Goal: Task Accomplishment & Management: Manage account settings

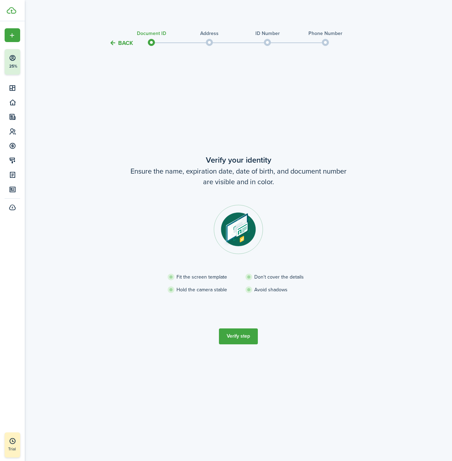
click at [244, 339] on button "Verify step" at bounding box center [238, 336] width 39 height 16
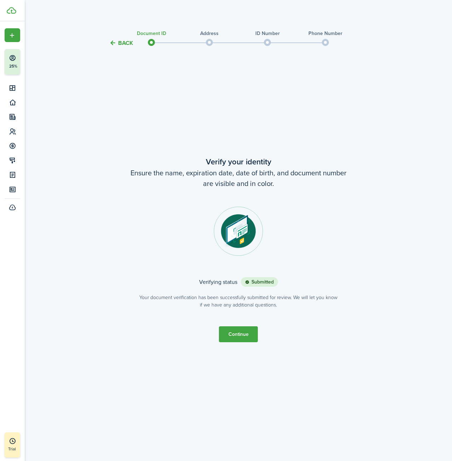
click at [243, 332] on button "Continue" at bounding box center [238, 334] width 39 height 16
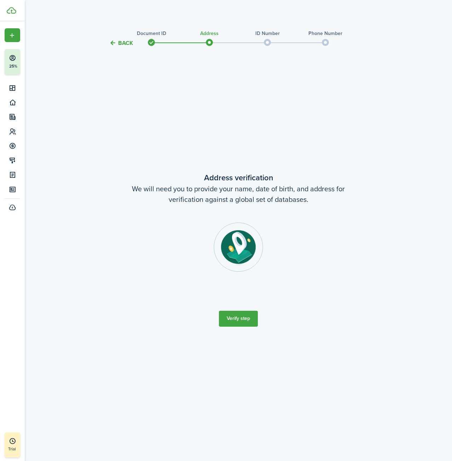
click at [244, 321] on button "Verify step" at bounding box center [238, 319] width 39 height 16
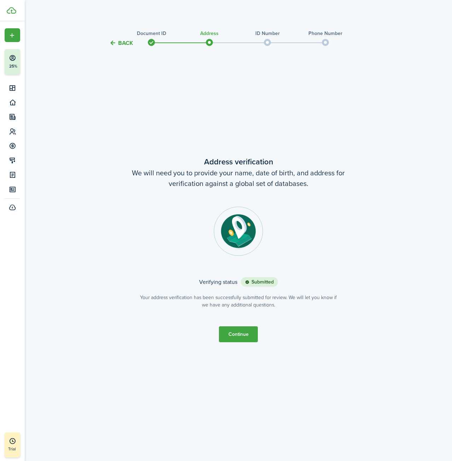
click at [239, 333] on button "Continue" at bounding box center [238, 334] width 39 height 16
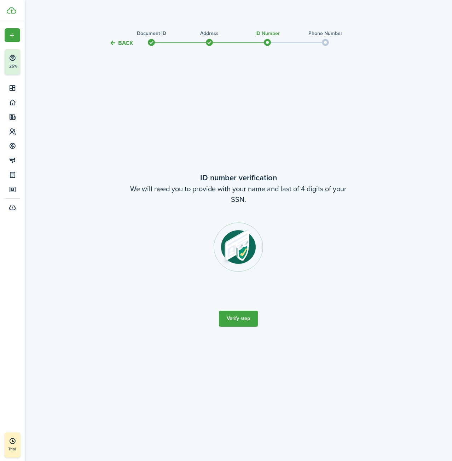
click at [246, 317] on button "Verify step" at bounding box center [238, 319] width 39 height 16
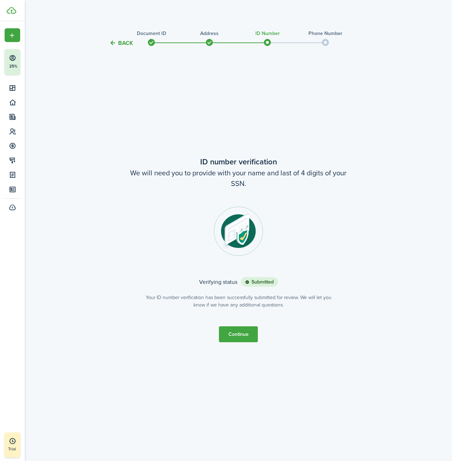
click at [238, 334] on button "Continue" at bounding box center [238, 334] width 39 height 16
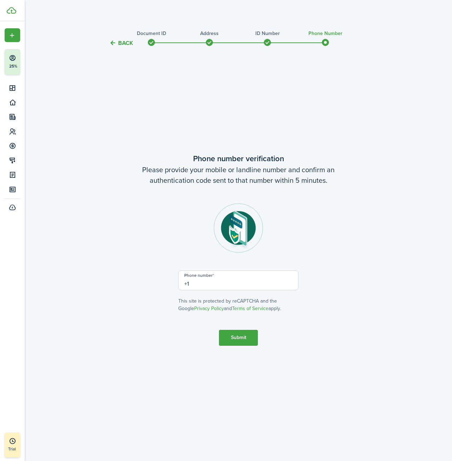
click at [190, 284] on input "+1" at bounding box center [238, 280] width 120 height 20
type input "[PHONE_NUMBER]"
click at [234, 341] on button "Submit" at bounding box center [238, 338] width 39 height 16
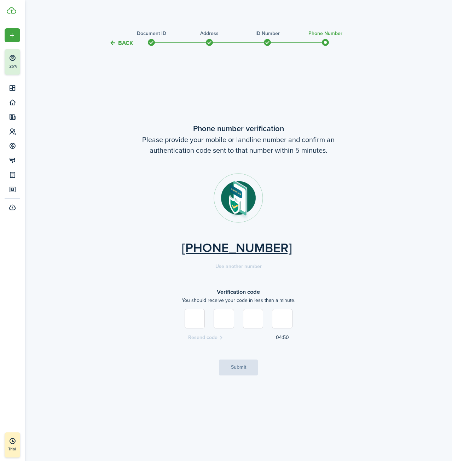
type input "5"
type input "3"
type input "4"
type input "9"
click at [234, 368] on button "Submit" at bounding box center [238, 368] width 39 height 16
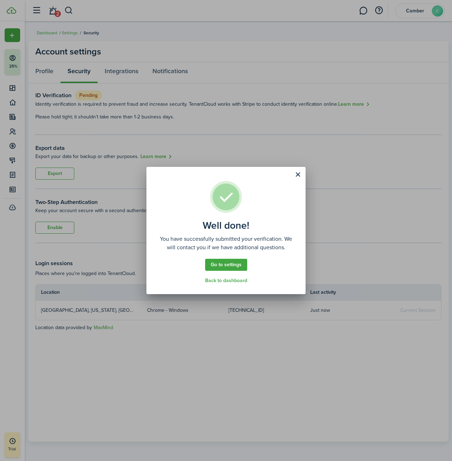
click at [297, 175] on button "Close modal" at bounding box center [298, 175] width 12 height 12
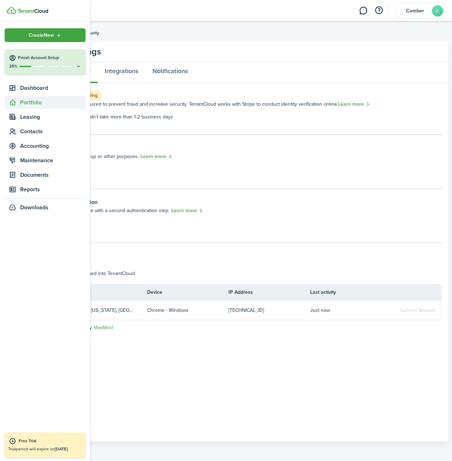
click at [32, 100] on span "Portfolio" at bounding box center [52, 102] width 65 height 8
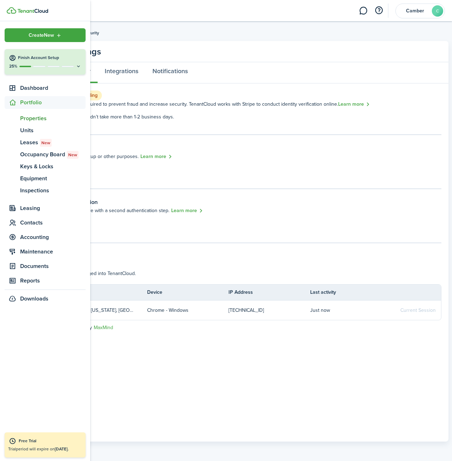
click at [35, 117] on span "Properties" at bounding box center [52, 118] width 65 height 8
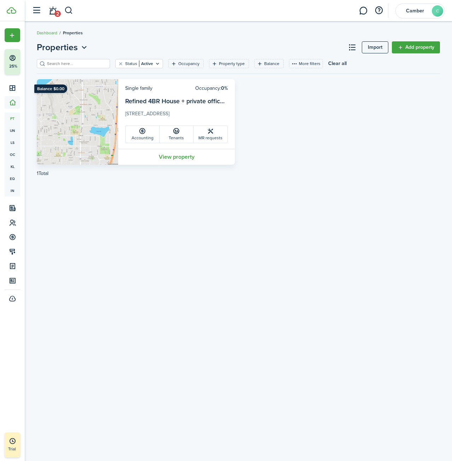
click at [155, 100] on link "Refined 4BR House + private office, EV, garage, huge patio" at bounding box center [207, 101] width 165 height 9
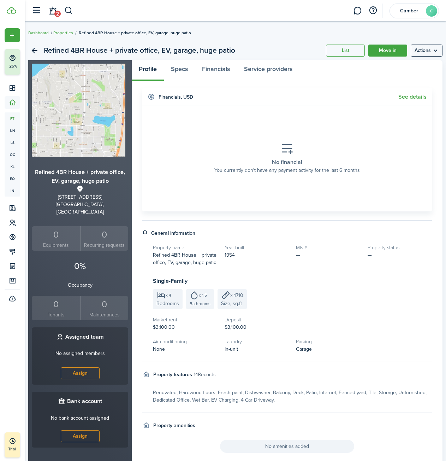
click at [411, 50] on menu-btn "Actions" at bounding box center [427, 51] width 32 height 12
click at [408, 64] on link "Edit property" at bounding box center [406, 66] width 62 height 12
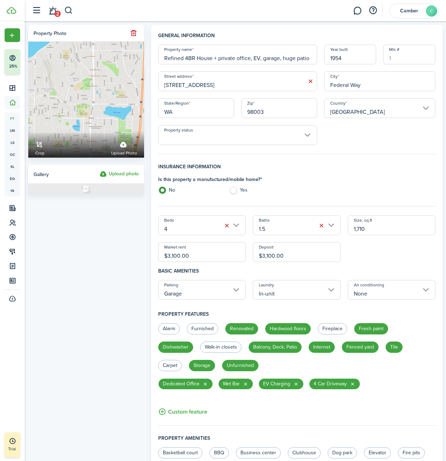
click at [241, 135] on input "Property status" at bounding box center [237, 135] width 159 height 20
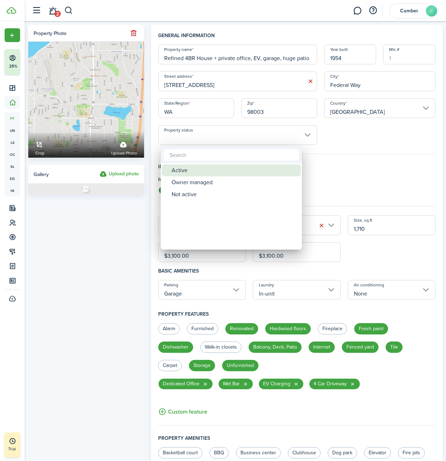
click at [183, 173] on div "Active" at bounding box center [234, 170] width 125 height 12
type input "Active"
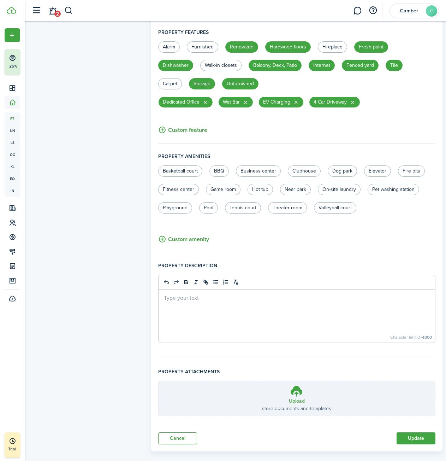
scroll to position [292, 0]
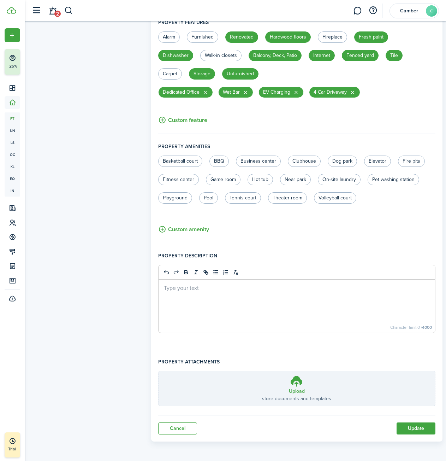
click at [194, 293] on div at bounding box center [297, 306] width 277 height 53
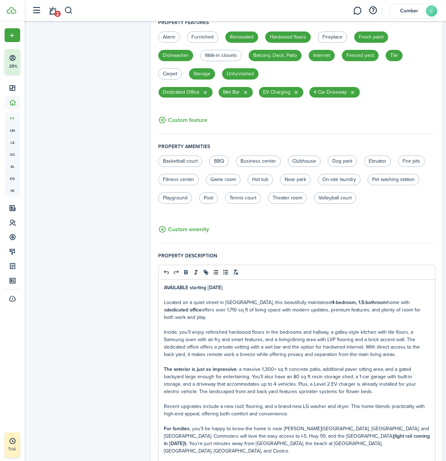
scroll to position [456, 0]
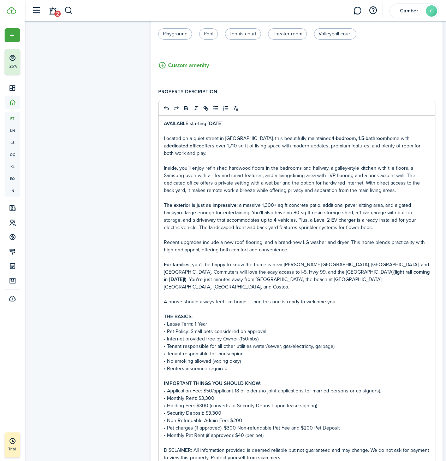
click at [204, 153] on p "Located on a quiet street in [GEOGRAPHIC_DATA], this beautifully maintained 4-b…" at bounding box center [297, 146] width 266 height 22
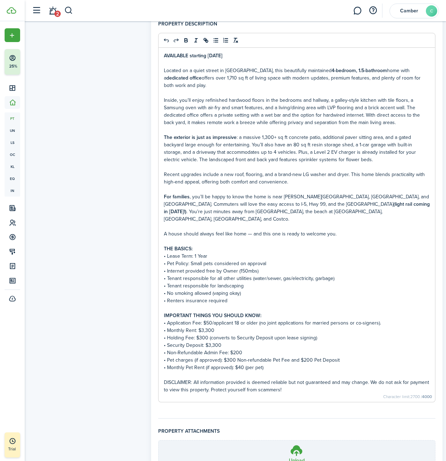
scroll to position [526, 0]
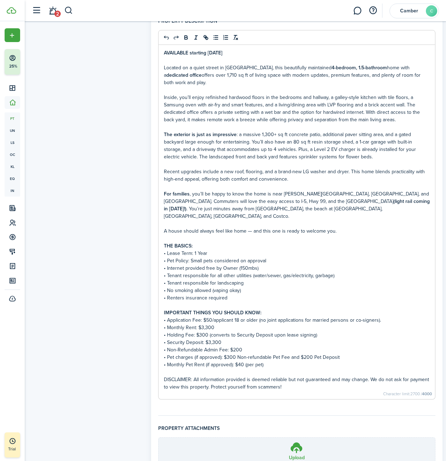
click at [168, 268] on p "• Internet provided free by Owner (150mbs)" at bounding box center [297, 267] width 266 height 7
click at [217, 266] on p "• FREE - Internet provided free by Owner (150mbs)" at bounding box center [297, 267] width 266 height 7
click at [229, 265] on p "• FREE - Internet provided free by Owner (150mbs)" at bounding box center [297, 267] width 266 height 7
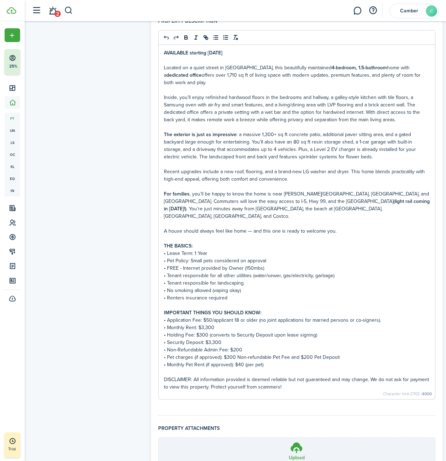
click at [267, 267] on p "• FREE - Internet provided by Owner (150mbs)" at bounding box center [297, 267] width 266 height 7
click at [210, 260] on p "• Pet Policy: Small pets considered on approval" at bounding box center [297, 260] width 266 height 7
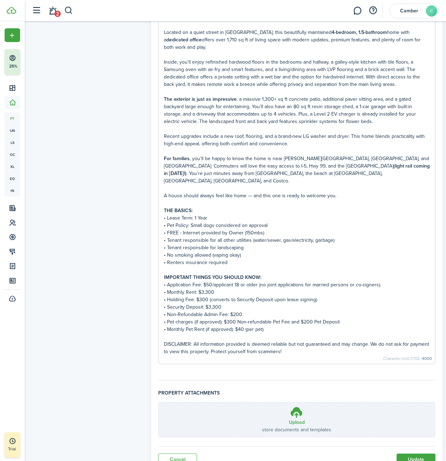
scroll to position [593, 0]
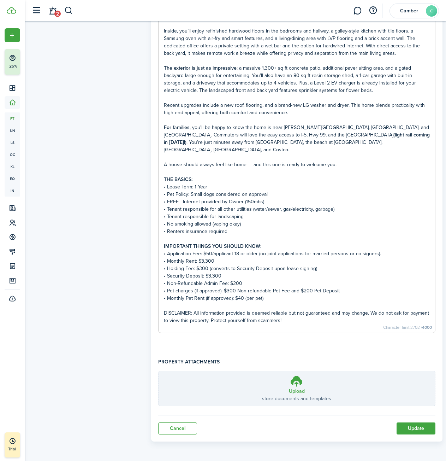
click at [214, 253] on p "• Application Fee: $50/applicant 18 or older (no joint applications for married…" at bounding box center [297, 253] width 266 height 7
click at [210, 261] on p "• Monthly Rent: $3,300" at bounding box center [297, 260] width 266 height 7
click at [228, 275] on p "• Security Deposit: $3,300" at bounding box center [297, 275] width 266 height 7
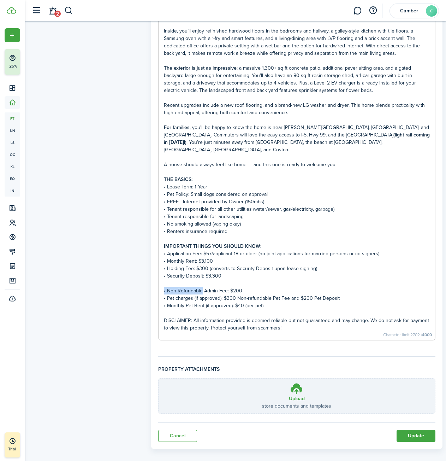
copy p "• Non-Refundable"
drag, startPoint x: 167, startPoint y: 180, endPoint x: 279, endPoint y: 303, distance: 166.7
click at [279, 303] on div "AVAILABLE starting [DATE] Located on a quiet street in [GEOGRAPHIC_DATA], this …" at bounding box center [297, 159] width 277 height 362
copy div "THE BASICS: • Lease Term: 1 Year • Pet Policy: Small dogs considered on approva…"
click at [201, 251] on p "• Application Fee: $57/applicant 18 or older (no joint applications for married…" at bounding box center [297, 253] width 266 height 7
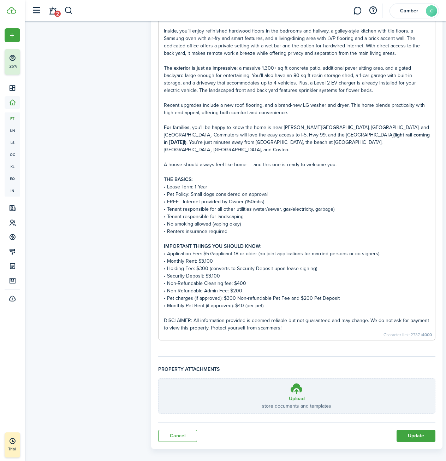
click at [214, 253] on p "• Application Fee: $57/applicant 18 or older (no joint applications for married…" at bounding box center [297, 253] width 266 height 7
click at [256, 226] on p "• No smoking allowed (vaping okay)" at bounding box center [297, 223] width 266 height 7
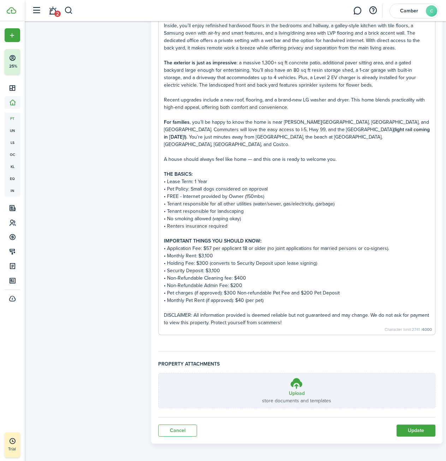
scroll to position [600, 0]
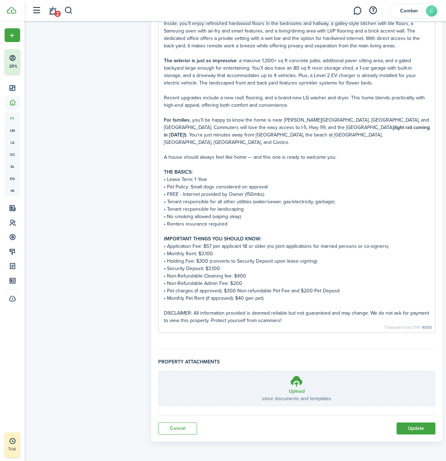
click at [221, 261] on p "• Holding Fee: $300 (converts to Security Deposit upon lease signing)" at bounding box center [297, 260] width 266 height 7
click at [170, 269] on p "• Security Deposit: $3,100" at bounding box center [297, 268] width 266 height 7
click at [262, 277] on p "• Non-Refundable Cleaning fee: $400" at bounding box center [297, 275] width 266 height 7
copy p "(charged separately at lease signing)"
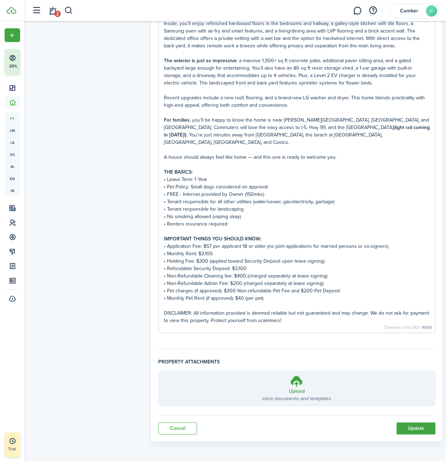
click at [223, 290] on p "• Pet charges (if approved): $300 Non-refundable Pet Fee and $200 Pet Deposit" at bounding box center [297, 290] width 266 height 7
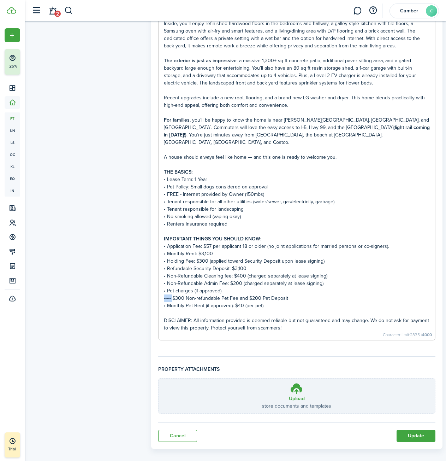
copy p "-----"
click at [240, 296] on p "----- $300 Non-refundable Pet Fee and $200 Pet Deposit" at bounding box center [297, 297] width 266 height 7
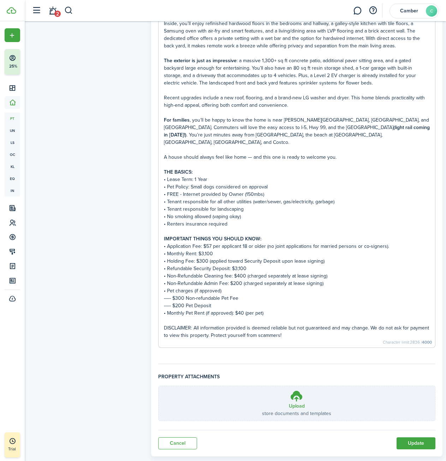
click at [167, 314] on p "• Monthly Pet Rent (if approved): $40 (per pet)" at bounding box center [297, 312] width 266 height 7
drag, startPoint x: 286, startPoint y: 312, endPoint x: 262, endPoint y: 313, distance: 24.4
click at [262, 313] on p "----- $40 Monthly Pet Rent (if approved): $40 (per pet)" at bounding box center [297, 312] width 266 height 7
click at [224, 313] on p "----- $40 Monthly Pet Rent (if approved): $40 (per pet)" at bounding box center [297, 312] width 266 height 7
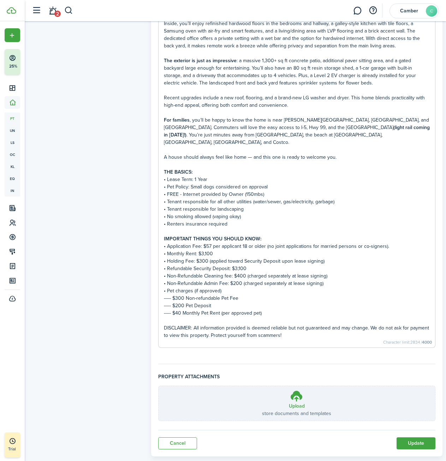
click at [189, 304] on p "----- $200 Pet Deposit" at bounding box center [297, 305] width 266 height 7
click at [242, 276] on p "• Non-Refundable Cleaning fee: $400 (charged separately at lease signing)" at bounding box center [297, 275] width 266 height 7
drag, startPoint x: 241, startPoint y: 268, endPoint x: 245, endPoint y: 269, distance: 3.9
click at [241, 268] on p "• Refundable Security Deposit: $3,100" at bounding box center [297, 268] width 266 height 7
drag, startPoint x: 330, startPoint y: 276, endPoint x: 167, endPoint y: 278, distance: 163.3
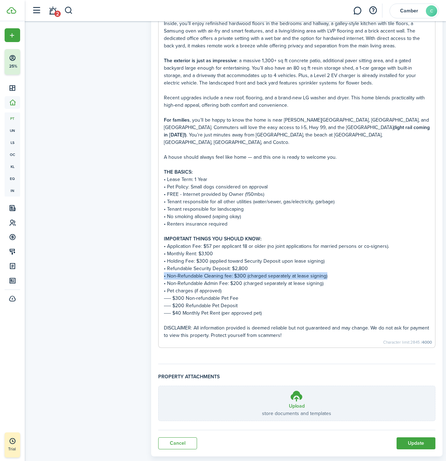
click at [167, 278] on p "• Non-Refundable Cleaning fee: $300 (charged separately at lease signing)" at bounding box center [297, 275] width 266 height 7
click at [333, 273] on p "• Non-Refundable Cleaning fee: $300 (charged separately at lease signing)" at bounding box center [297, 275] width 266 height 7
drag, startPoint x: 331, startPoint y: 275, endPoint x: 168, endPoint y: 279, distance: 163.0
click at [168, 279] on p "• Non-Refundable Cleaning fee: $300 (charged separately at lease signing)" at bounding box center [297, 275] width 266 height 7
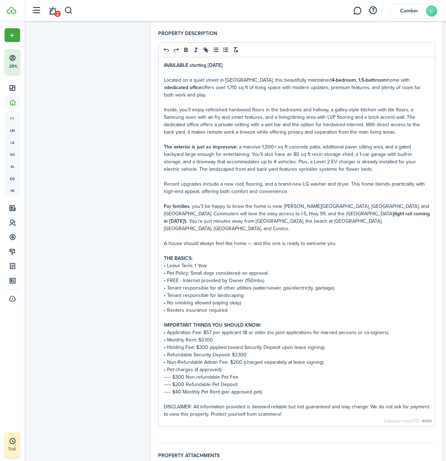
scroll to position [530, 0]
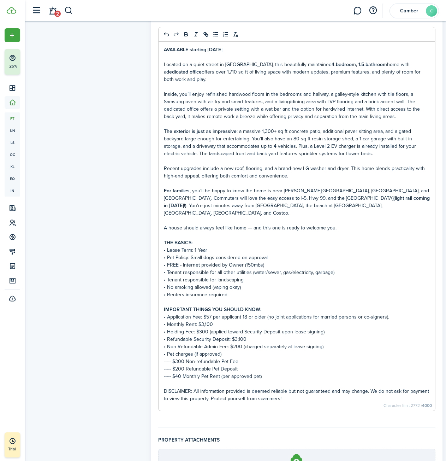
click at [175, 264] on p "• FREE - Internet provided by Owner (150mbs)" at bounding box center [297, 264] width 266 height 7
click at [250, 291] on p "• No smoking allowed (vaping okay)" at bounding box center [297, 287] width 266 height 7
click at [270, 266] on p "• FREE - Internet provided by Owner (150mbs)" at bounding box center [297, 264] width 266 height 7
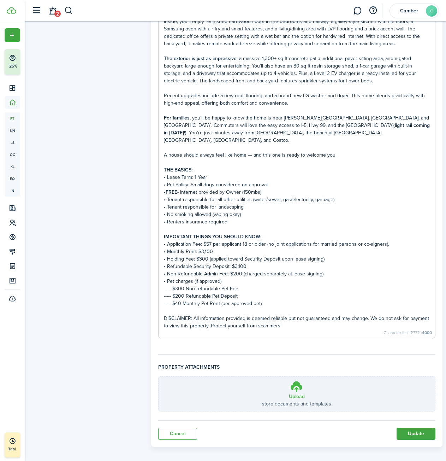
scroll to position [608, 0]
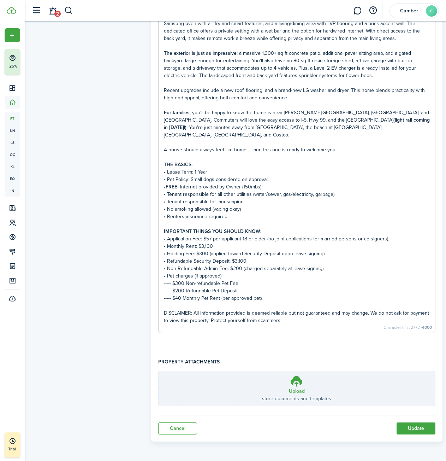
click at [405, 425] on button "Update" at bounding box center [416, 428] width 39 height 12
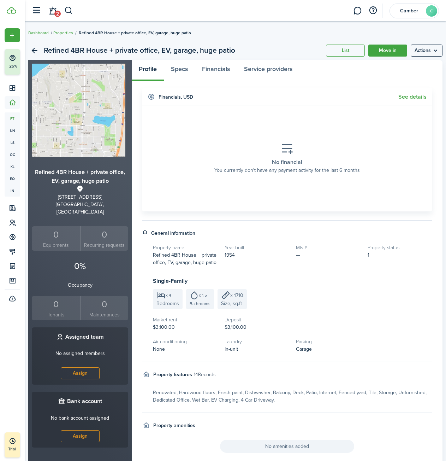
click at [430, 53] on menu-btn "Actions" at bounding box center [427, 51] width 32 height 12
click at [397, 65] on link "Edit property" at bounding box center [406, 66] width 62 height 12
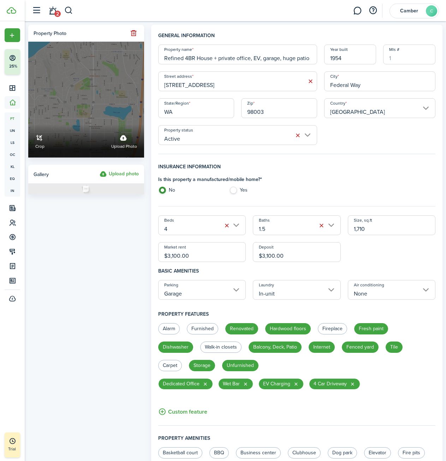
click at [123, 139] on label "Upload photo" at bounding box center [124, 141] width 26 height 19
click at [28, 124] on input "Crop Upload photo" at bounding box center [28, 124] width 0 height 0
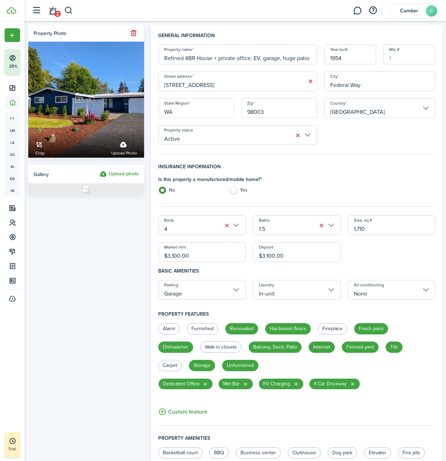
click at [124, 171] on label "Upload photo" at bounding box center [119, 174] width 39 height 8
click at [100, 170] on input "Upload photo" at bounding box center [100, 170] width 0 height 0
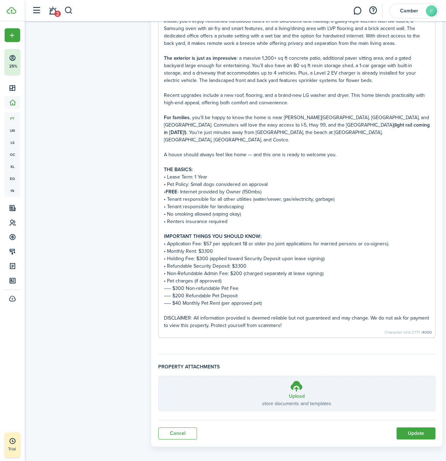
scroll to position [608, 0]
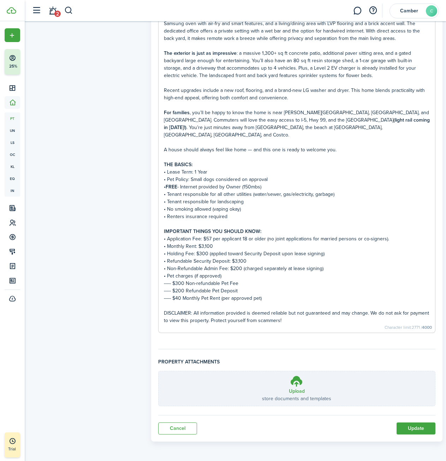
click at [409, 428] on button "Update" at bounding box center [416, 428] width 39 height 12
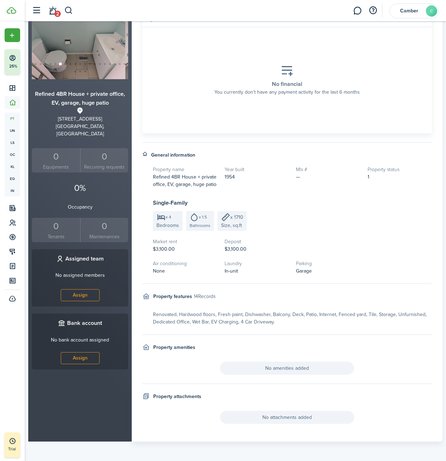
scroll to position [86, 0]
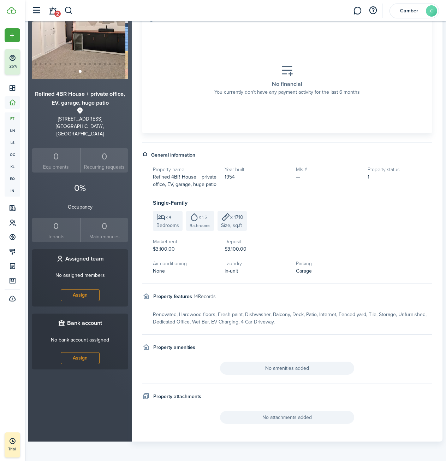
click at [292, 418] on span "No attachments added" at bounding box center [287, 417] width 134 height 13
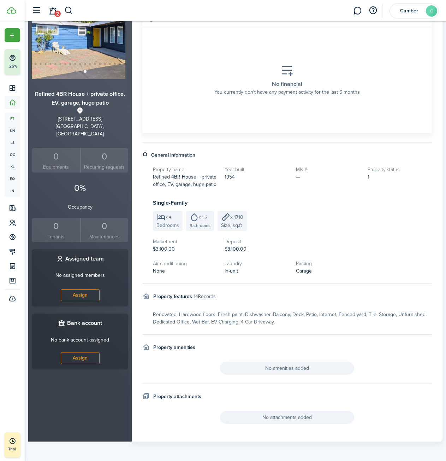
click at [258, 412] on span "No attachments added" at bounding box center [287, 417] width 134 height 13
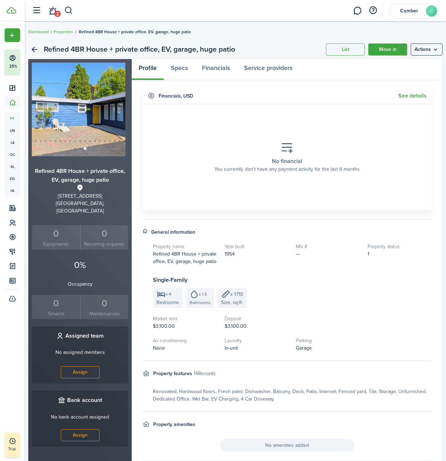
scroll to position [0, 0]
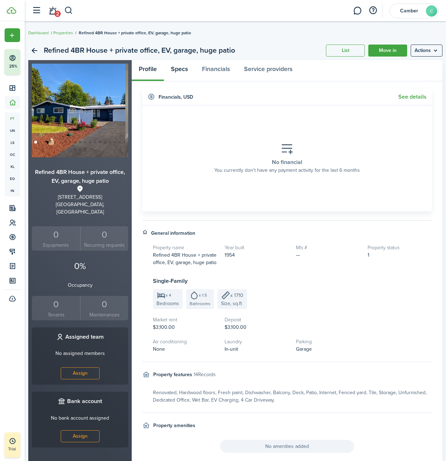
click at [187, 68] on link "Specs" at bounding box center [179, 70] width 31 height 21
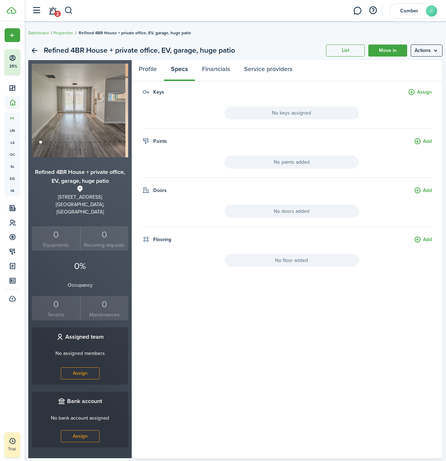
click at [412, 88] on button "Assign" at bounding box center [420, 92] width 24 height 8
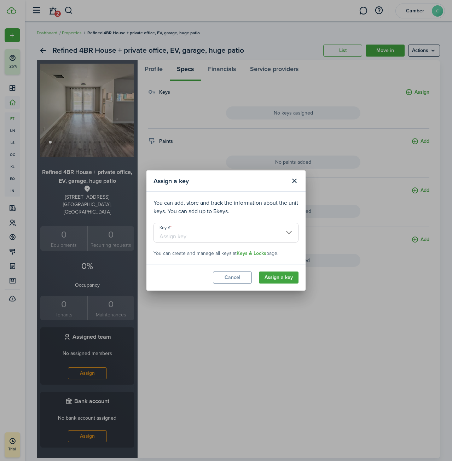
click at [199, 233] on input "Key #" at bounding box center [225, 233] width 145 height 20
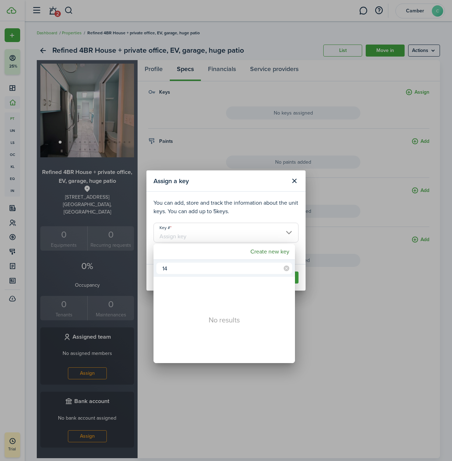
type input "1"
type input "D"
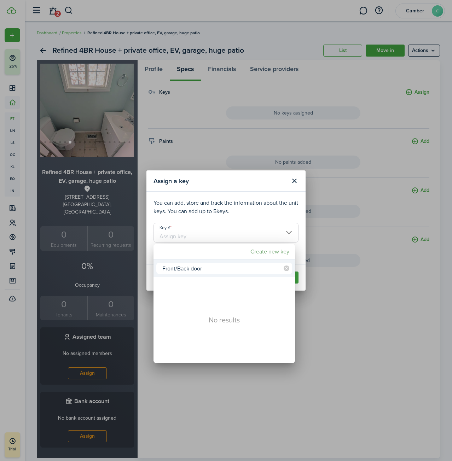
type input "Front/Back door"
click at [265, 252] on mbsc-button "Create new key" at bounding box center [269, 251] width 45 height 13
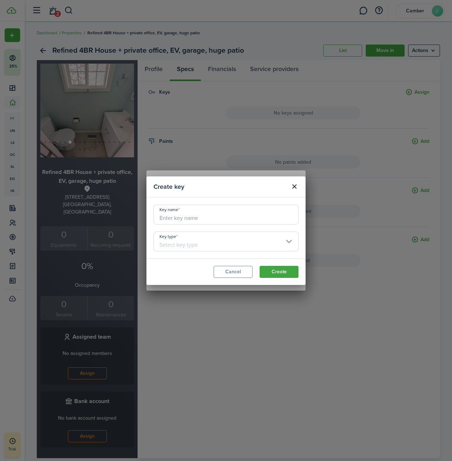
click at [192, 217] on input "Key name" at bounding box center [225, 215] width 145 height 20
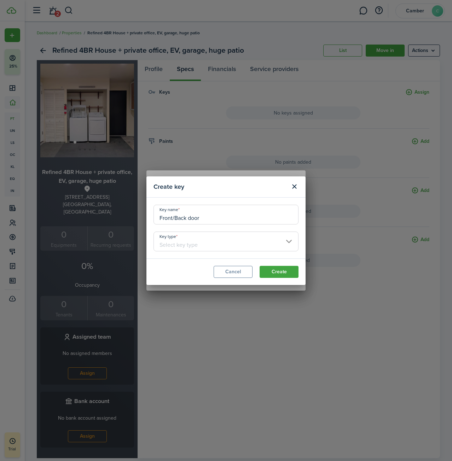
type input "Front/Back door"
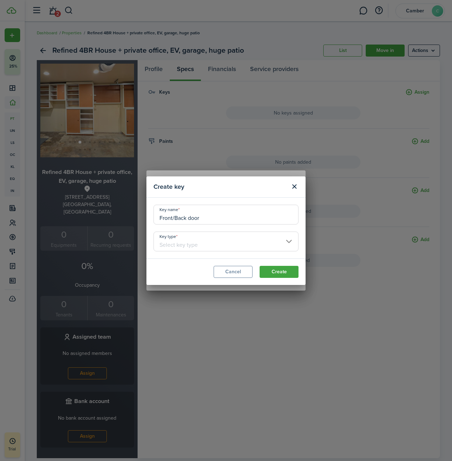
click at [200, 246] on input "Key type" at bounding box center [225, 242] width 145 height 20
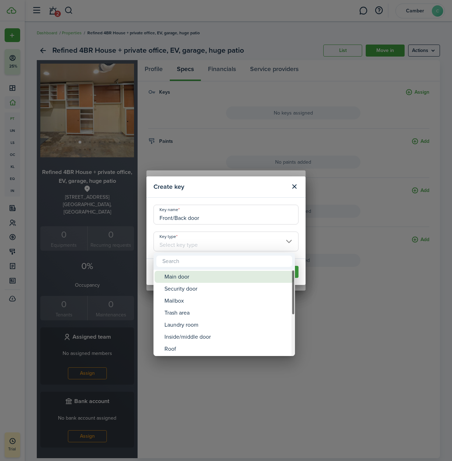
click at [192, 278] on div "Main door" at bounding box center [226, 277] width 125 height 12
type input "Main door"
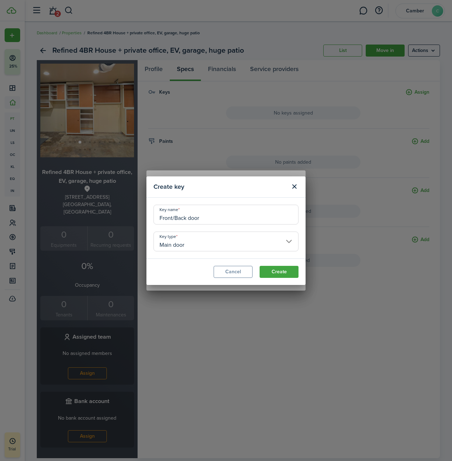
click at [286, 274] on button "Create" at bounding box center [278, 272] width 39 height 12
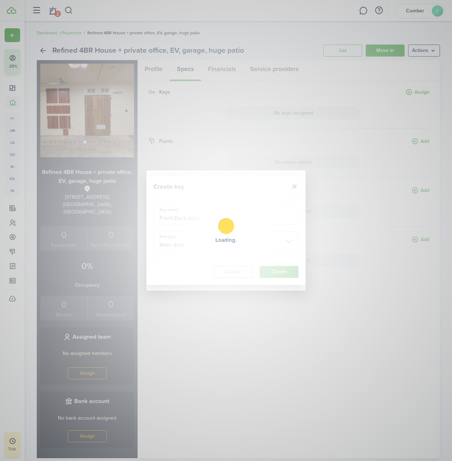
type input "Front/Back door"
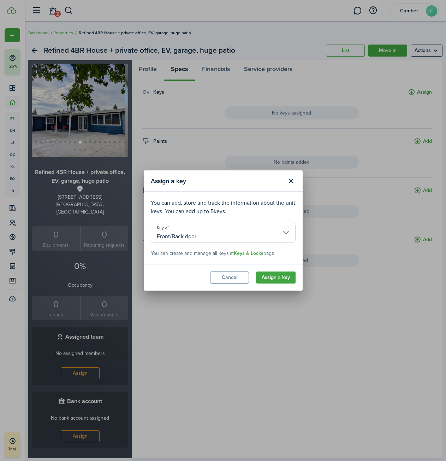
click at [248, 253] on link "Keys & Locks" at bounding box center [249, 254] width 30 height 6
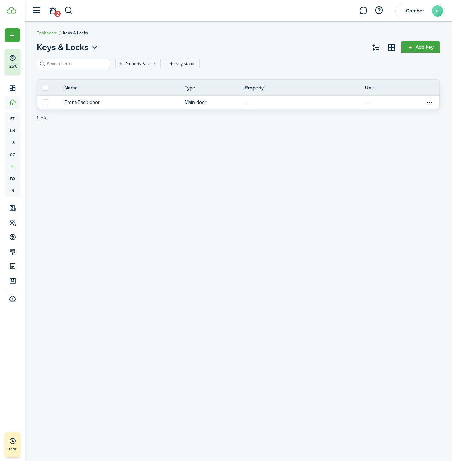
click at [426, 45] on link "Add key" at bounding box center [420, 47] width 39 height 12
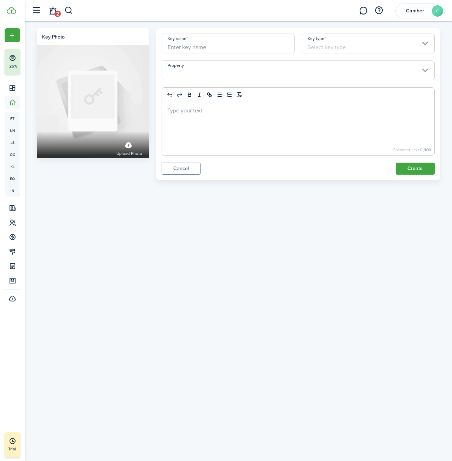
click at [194, 118] on div at bounding box center [298, 128] width 272 height 53
drag, startPoint x: 201, startPoint y: 112, endPoint x: 154, endPoint y: 109, distance: 47.1
click at [154, 109] on div "Key name Key type Property Office doors Column Insert column left Insert column…" at bounding box center [298, 104] width 291 height 152
copy p "Office doors"
click at [188, 48] on input "Key name" at bounding box center [228, 44] width 133 height 20
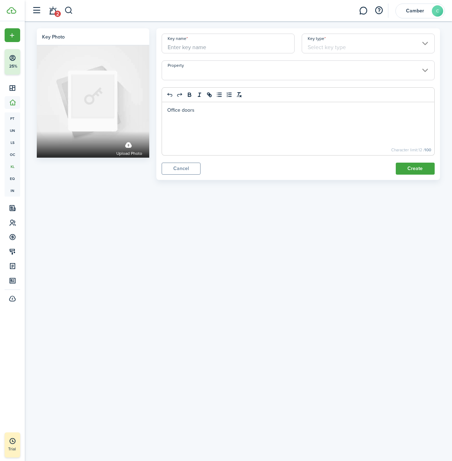
paste input "Office doors"
click at [340, 47] on input "Key type" at bounding box center [368, 44] width 133 height 20
type input "Office door"
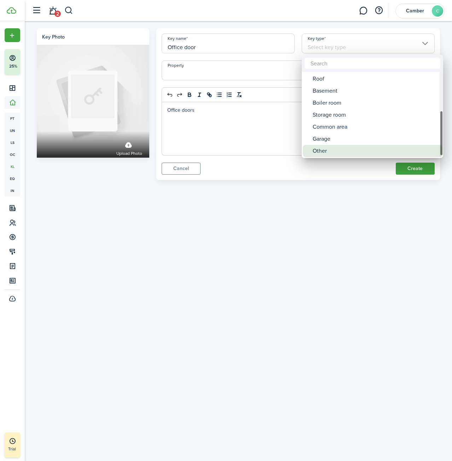
click at [337, 152] on div "Other" at bounding box center [375, 151] width 125 height 12
type input "Other"
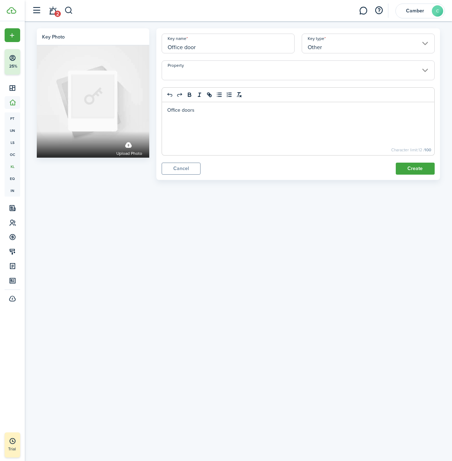
click at [202, 71] on input "Property" at bounding box center [298, 70] width 273 height 20
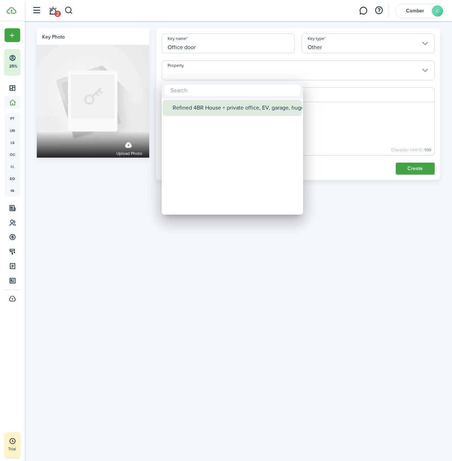
click at [198, 107] on div "Refined 4BR House + private office, EV, garage, huge patio" at bounding box center [235, 108] width 125 height 16
type input "Refined 4BR House + private office, EV, garage, huge patio"
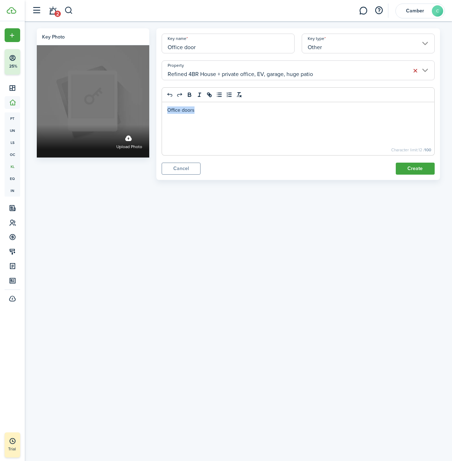
drag, startPoint x: 199, startPoint y: 111, endPoint x: 143, endPoint y: 109, distance: 56.2
click at [143, 109] on form "Key photo Upload photo Key name Office door Key type Other Property Refined 4BR…" at bounding box center [238, 104] width 410 height 152
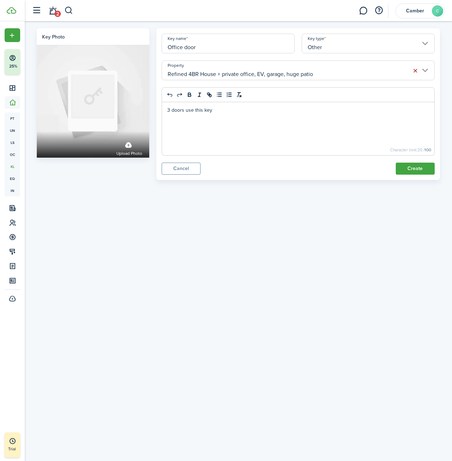
click at [414, 169] on button "Create" at bounding box center [415, 169] width 39 height 12
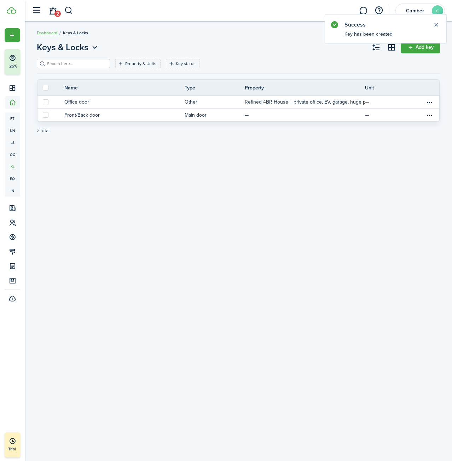
click at [414, 49] on link "Add key" at bounding box center [420, 47] width 39 height 12
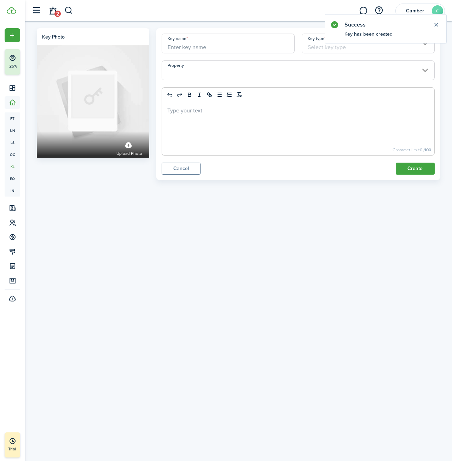
click at [189, 45] on input "Key name" at bounding box center [228, 44] width 133 height 20
type input "Mail Key"
click at [334, 48] on input "Key type" at bounding box center [368, 44] width 133 height 20
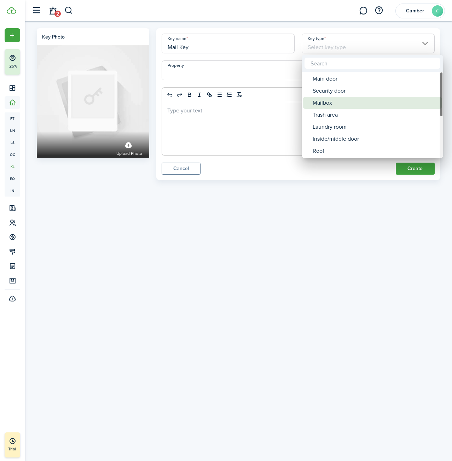
click at [341, 99] on div "Mailbox" at bounding box center [375, 103] width 125 height 12
type input "Mailbox"
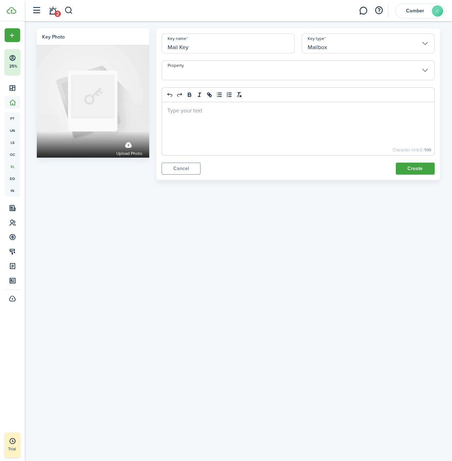
click at [208, 71] on input "Property" at bounding box center [298, 70] width 273 height 20
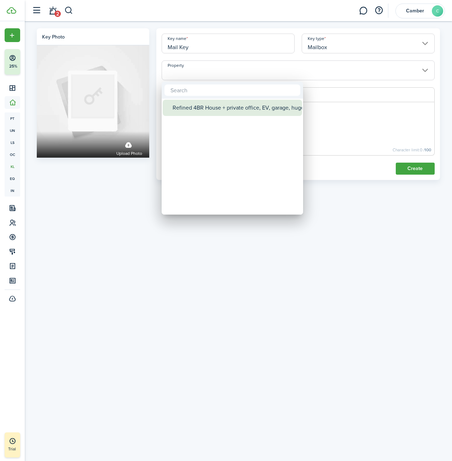
click at [198, 110] on div "Refined 4BR House + private office, EV, garage, huge patio" at bounding box center [235, 108] width 125 height 16
type input "Refined 4BR House + private office, EV, garage, huge patio"
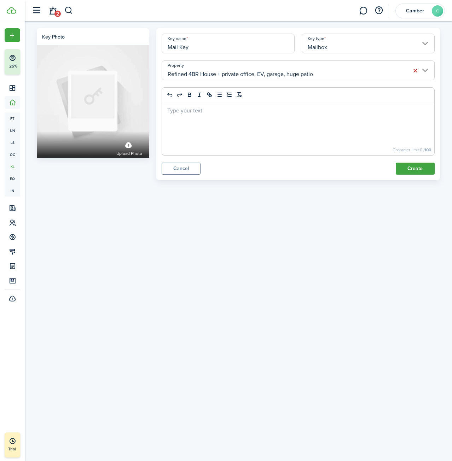
click at [422, 171] on button "Create" at bounding box center [415, 169] width 39 height 12
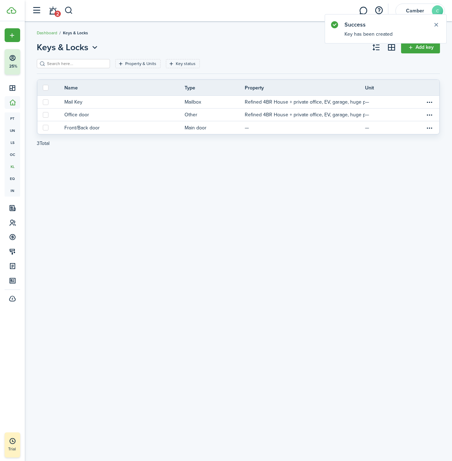
click at [433, 24] on button "Close notify" at bounding box center [436, 25] width 10 height 10
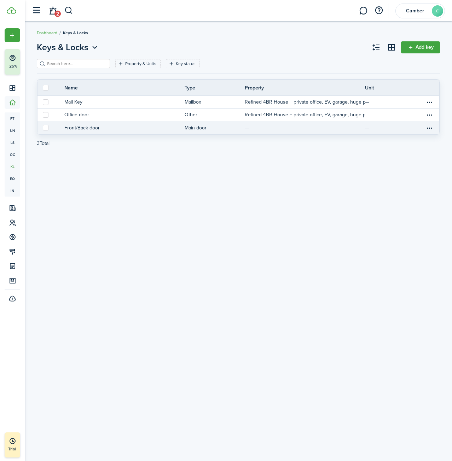
click at [243, 127] on link "Main door" at bounding box center [215, 127] width 60 height 13
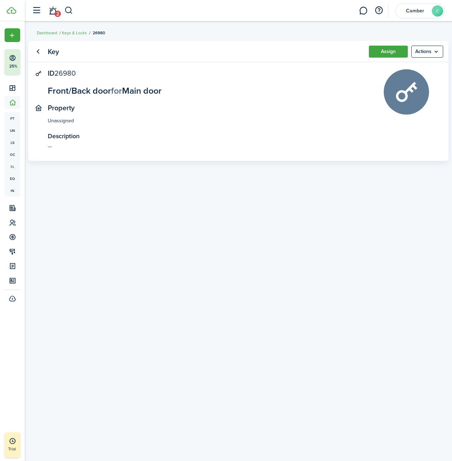
click at [421, 51] on menu-btn "Actions" at bounding box center [427, 52] width 32 height 12
click at [410, 67] on link "Edit" at bounding box center [412, 67] width 62 height 12
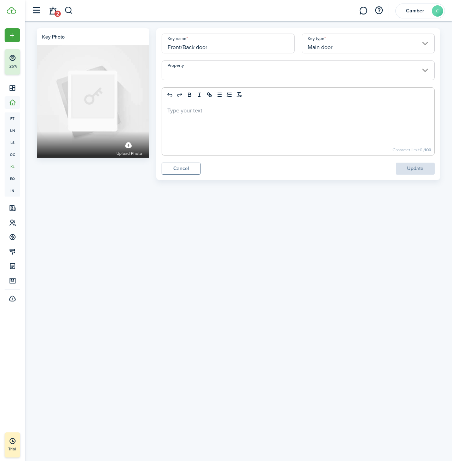
click at [198, 68] on input "Property" at bounding box center [298, 70] width 273 height 20
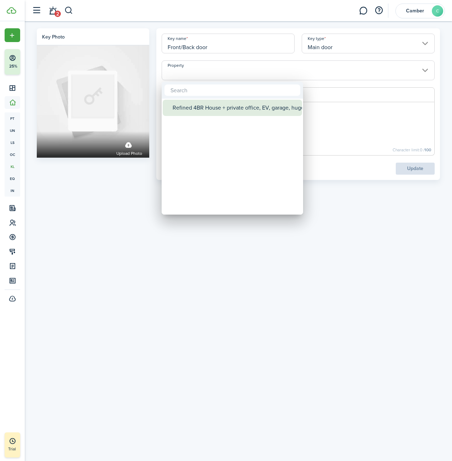
click at [201, 106] on div "Refined 4BR House + private office, EV, garage, huge patio" at bounding box center [235, 108] width 125 height 16
type input "Refined 4BR House + private office, EV, garage, huge patio"
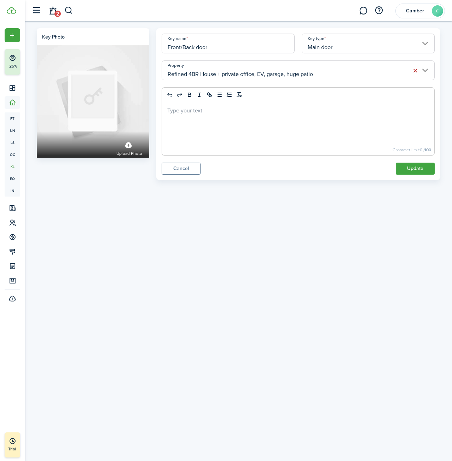
click at [407, 169] on button "Update" at bounding box center [415, 169] width 39 height 12
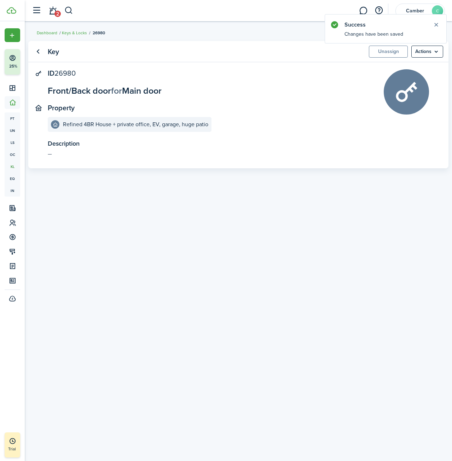
click at [67, 34] on link "Keys & Locks" at bounding box center [74, 33] width 25 height 6
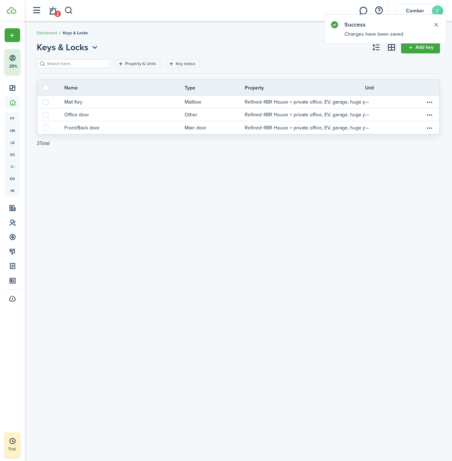
click at [53, 34] on link "Dashboard" at bounding box center [47, 33] width 21 height 6
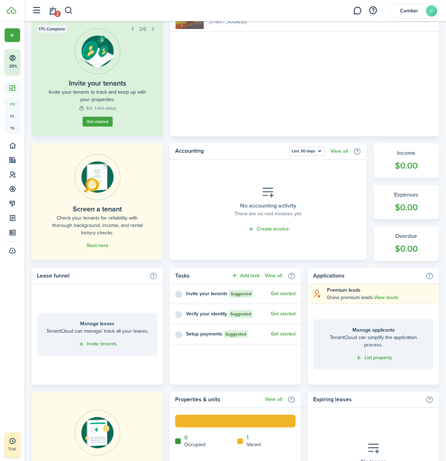
scroll to position [35, 0]
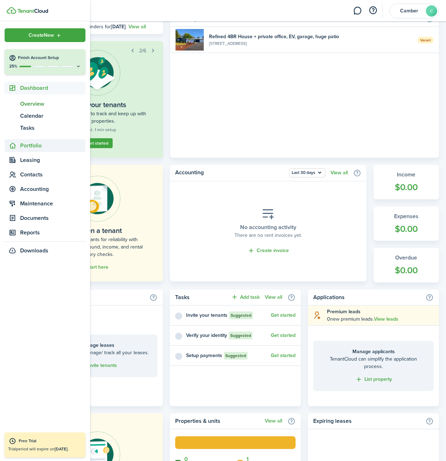
click at [36, 150] on span "Portfolio" at bounding box center [52, 145] width 65 height 8
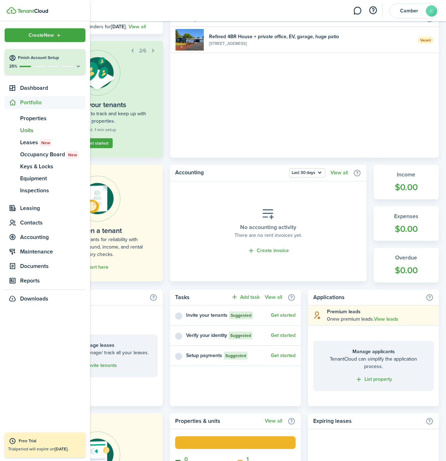
click at [29, 129] on span "Units" at bounding box center [52, 130] width 65 height 8
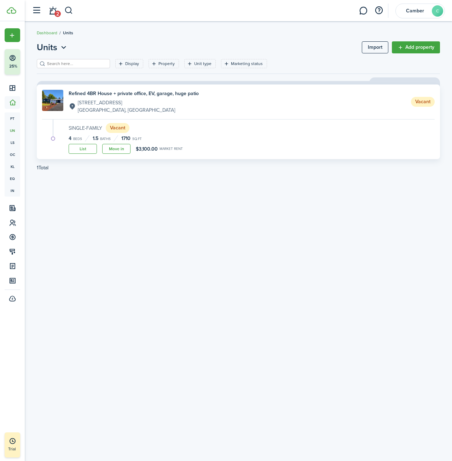
click at [78, 151] on link "List" at bounding box center [83, 149] width 28 height 10
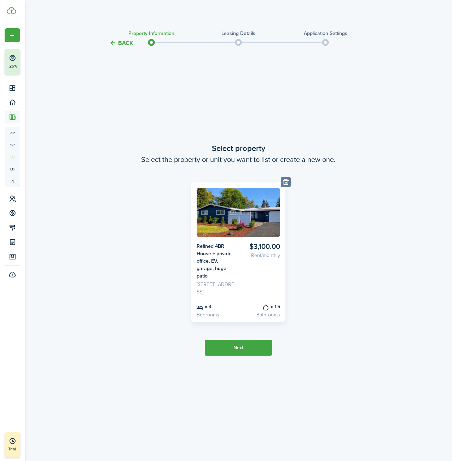
click at [252, 354] on button "Next" at bounding box center [238, 348] width 67 height 16
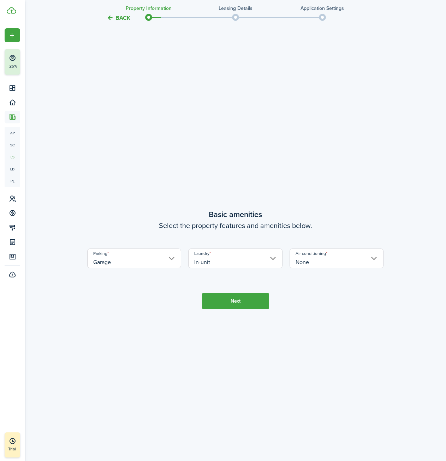
scroll to position [414, 0]
click at [243, 297] on button "Next" at bounding box center [235, 301] width 67 height 16
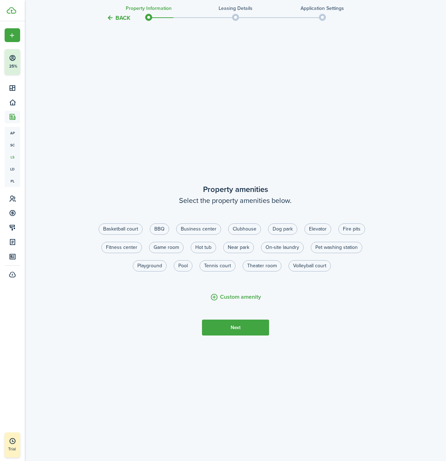
scroll to position [875, 0]
click at [261, 326] on button "Next" at bounding box center [235, 327] width 67 height 16
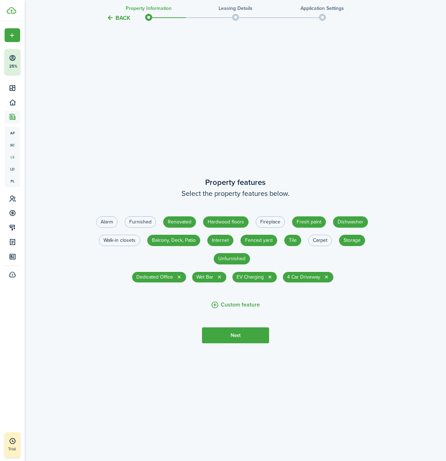
scroll to position [1336, 0]
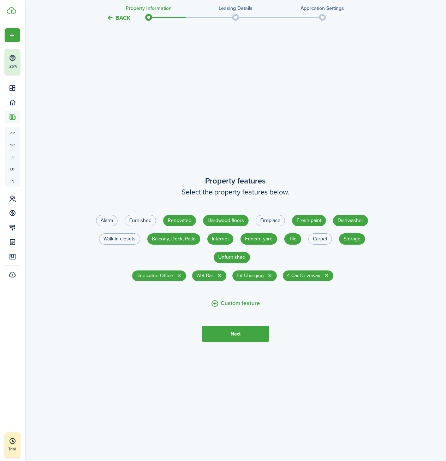
click at [256, 332] on button "Next" at bounding box center [235, 334] width 67 height 16
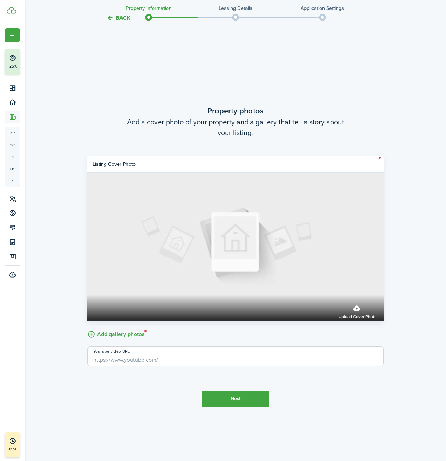
scroll to position [1844, 0]
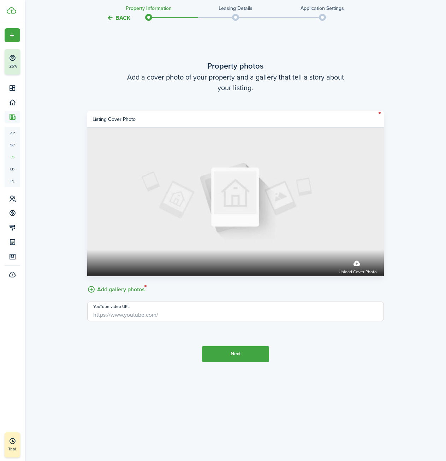
click at [238, 353] on button "Next" at bounding box center [235, 354] width 67 height 16
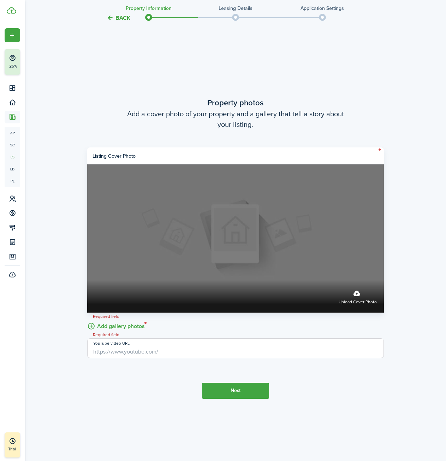
click at [186, 275] on label "Upload cover photo" at bounding box center [235, 238] width 297 height 148
click at [87, 280] on input "Upload cover photo" at bounding box center [87, 280] width 0 height 0
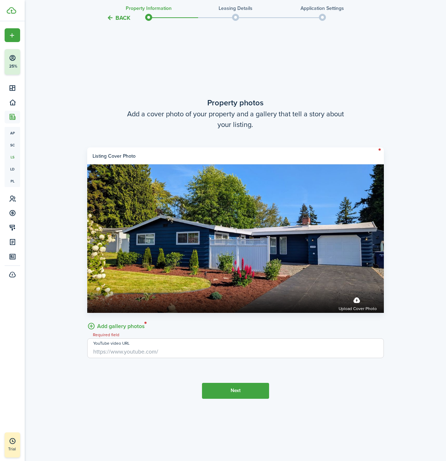
click at [233, 389] on button "Next" at bounding box center [235, 391] width 67 height 16
click at [112, 325] on label "Add gallery photos" at bounding box center [116, 325] width 58 height 11
click at [87, 320] on input "Add gallery photos" at bounding box center [87, 320] width 0 height 0
click at [128, 16] on button "Back" at bounding box center [119, 17] width 24 height 7
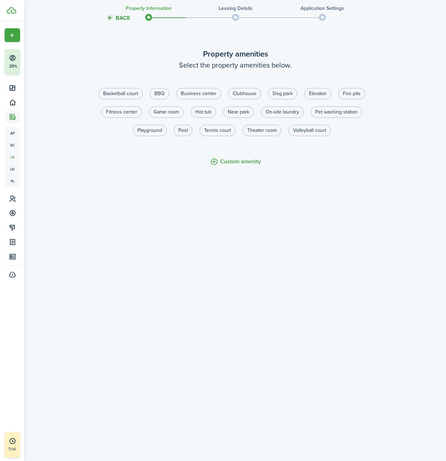
click at [128, 16] on button "Back" at bounding box center [119, 17] width 24 height 7
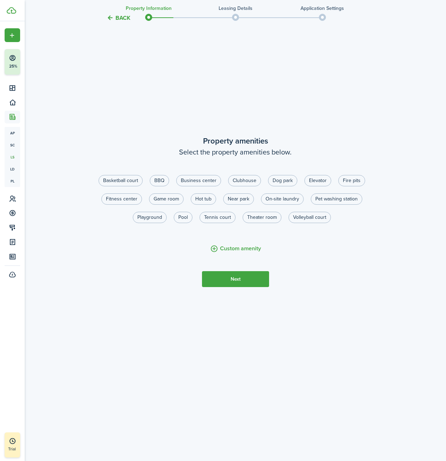
click at [128, 16] on button "Back" at bounding box center [119, 17] width 24 height 7
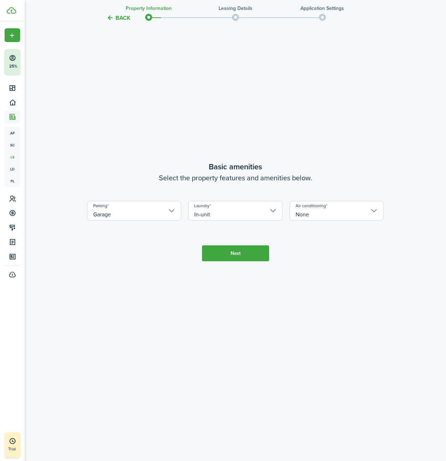
click at [128, 16] on button "Back" at bounding box center [119, 17] width 24 height 7
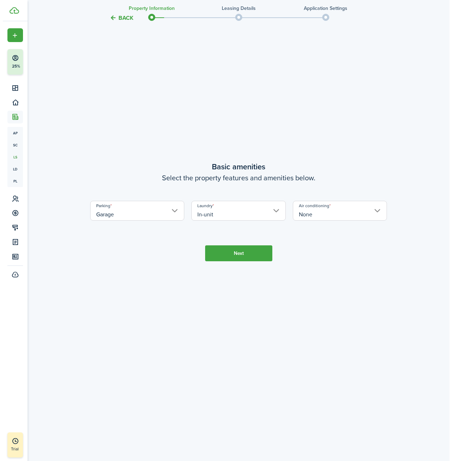
scroll to position [0, 0]
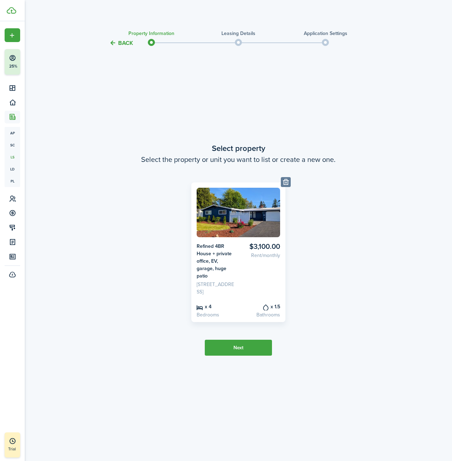
click at [125, 44] on button "Back" at bounding box center [121, 42] width 24 height 7
